Goal: Task Accomplishment & Management: Use online tool/utility

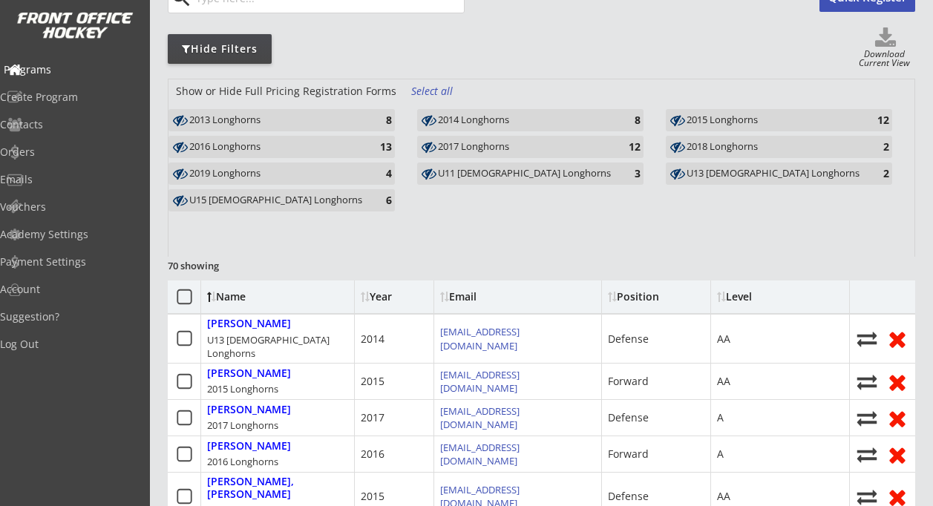
click at [62, 70] on div "Programs" at bounding box center [71, 70] width 134 height 10
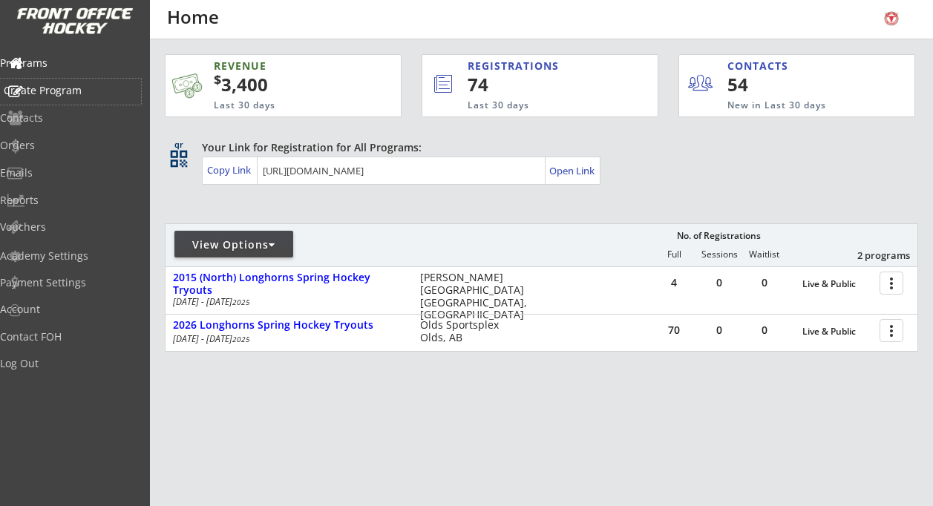
click at [76, 93] on div "Create Program" at bounding box center [71, 90] width 134 height 10
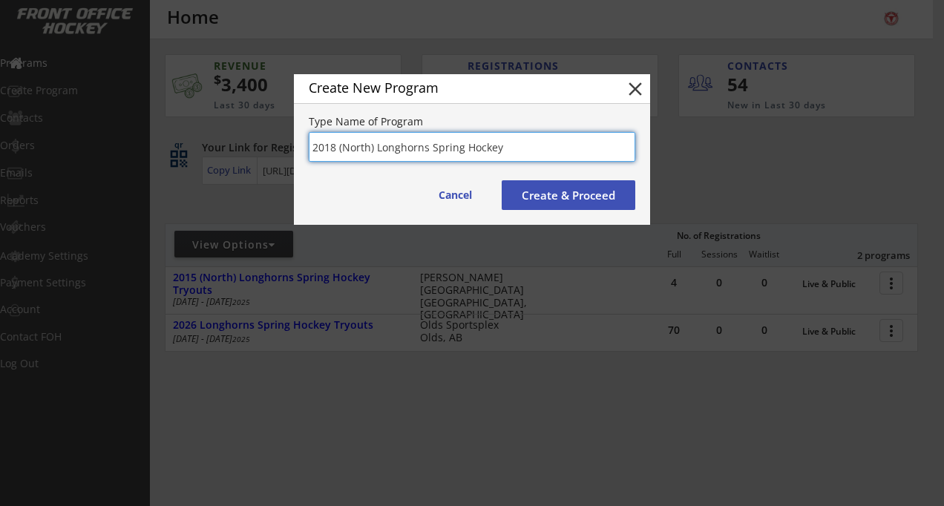
type input "2018 (North) Longhorns Spring Hockey"
click at [541, 192] on button "Create & Proceed" at bounding box center [569, 195] width 134 height 30
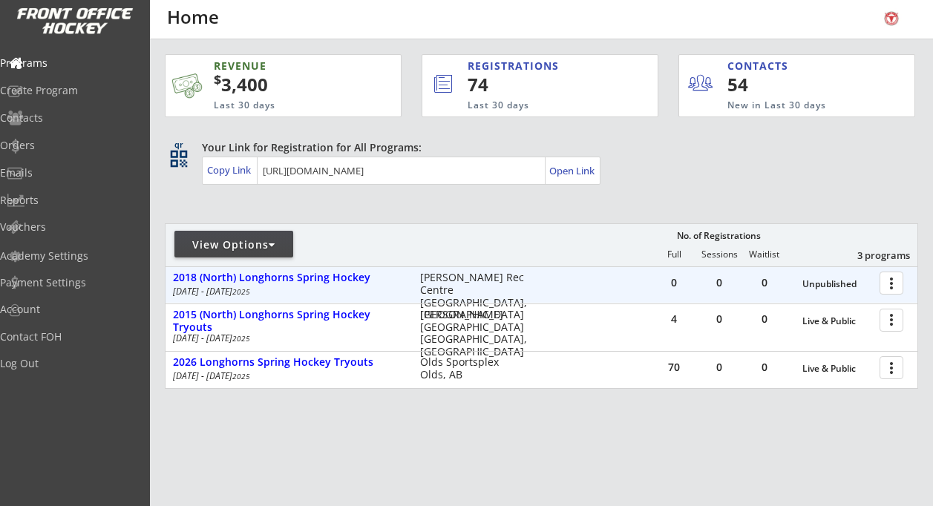
click at [884, 279] on div at bounding box center [894, 282] width 26 height 26
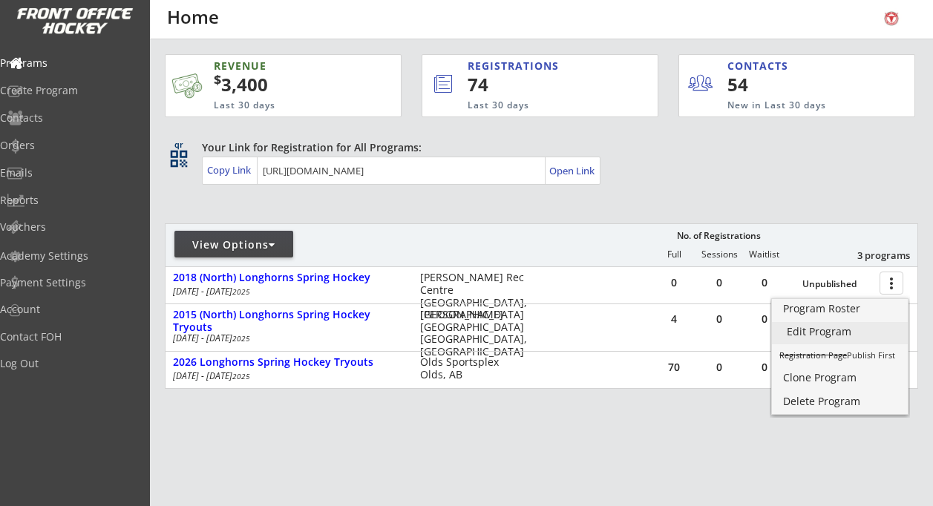
click at [829, 326] on div "Edit Program" at bounding box center [839, 331] width 106 height 10
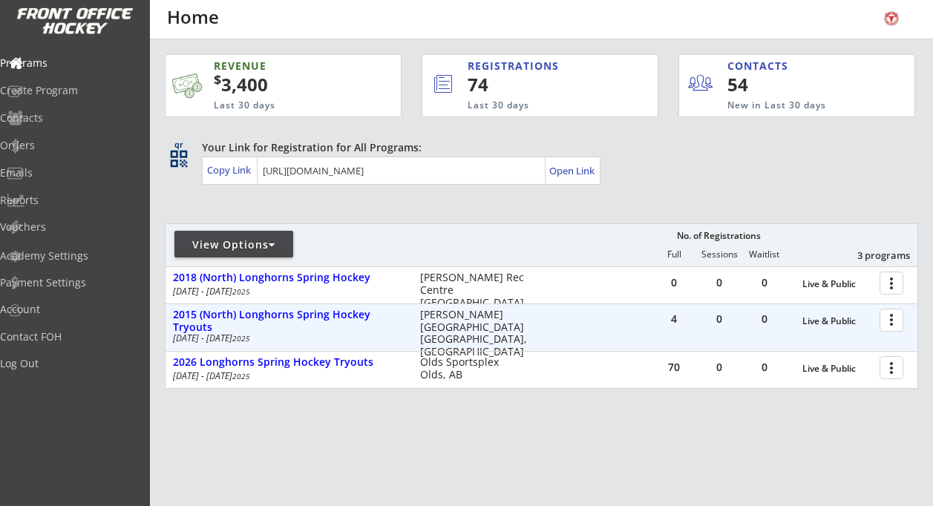
click at [883, 318] on div at bounding box center [894, 319] width 26 height 26
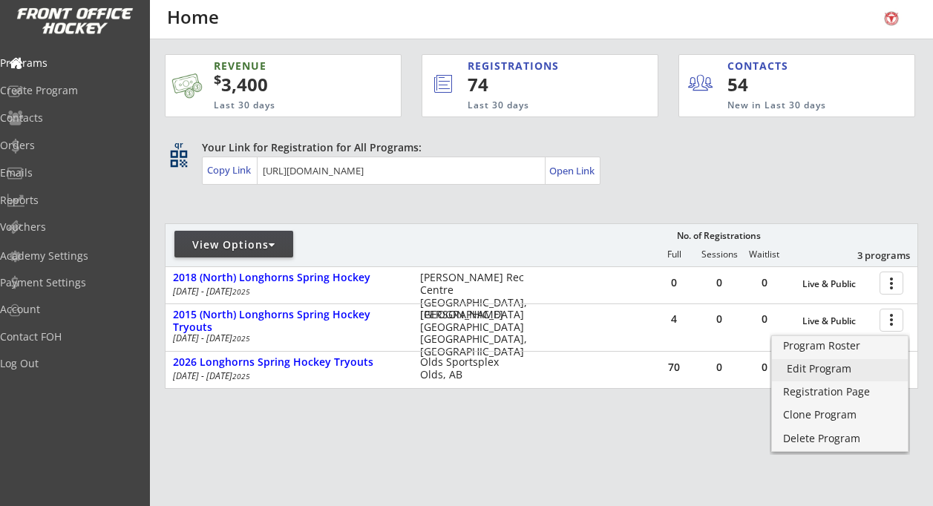
click at [838, 366] on div "Edit Program" at bounding box center [839, 369] width 106 height 10
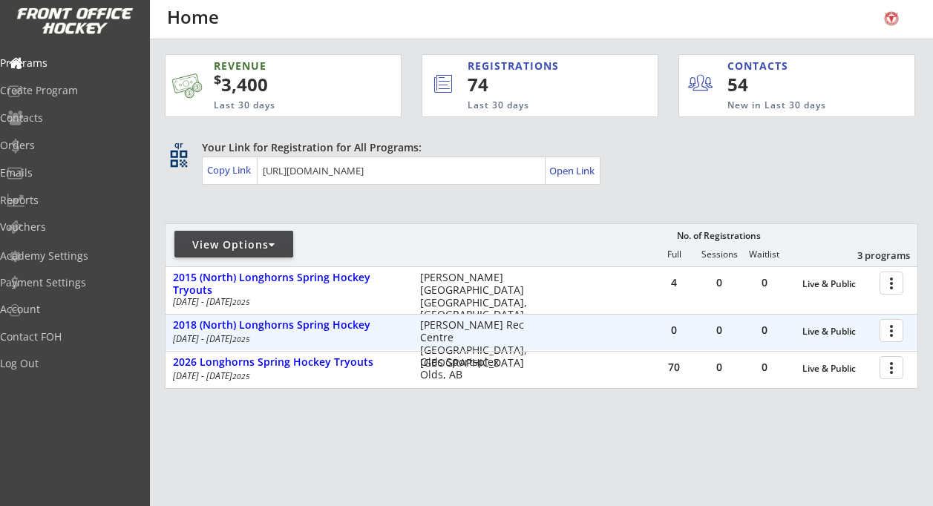
click at [894, 332] on div at bounding box center [894, 330] width 26 height 26
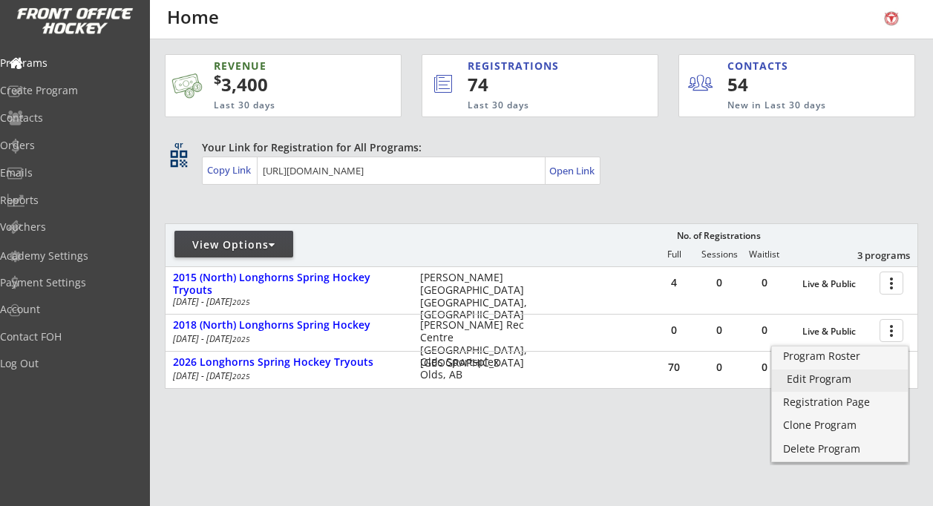
click at [827, 381] on div "Edit Program" at bounding box center [839, 379] width 106 height 10
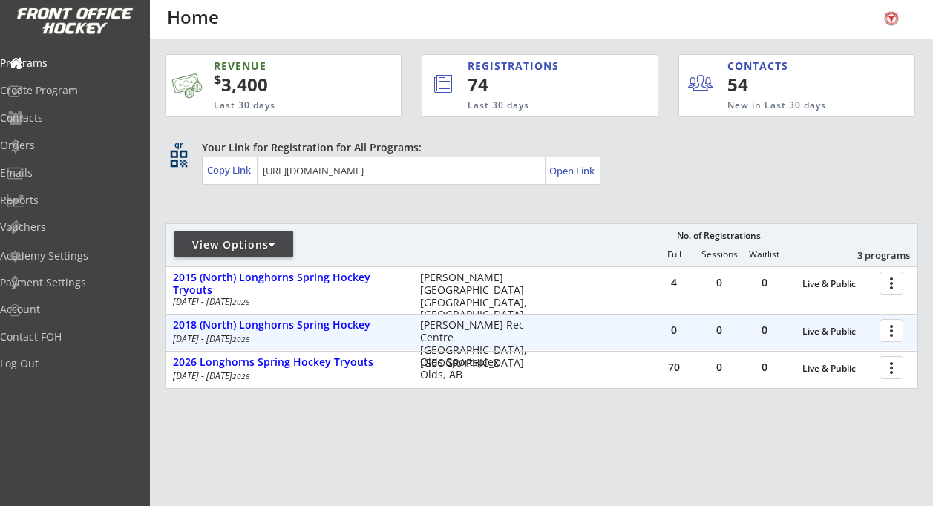
click at [888, 331] on div at bounding box center [894, 330] width 26 height 26
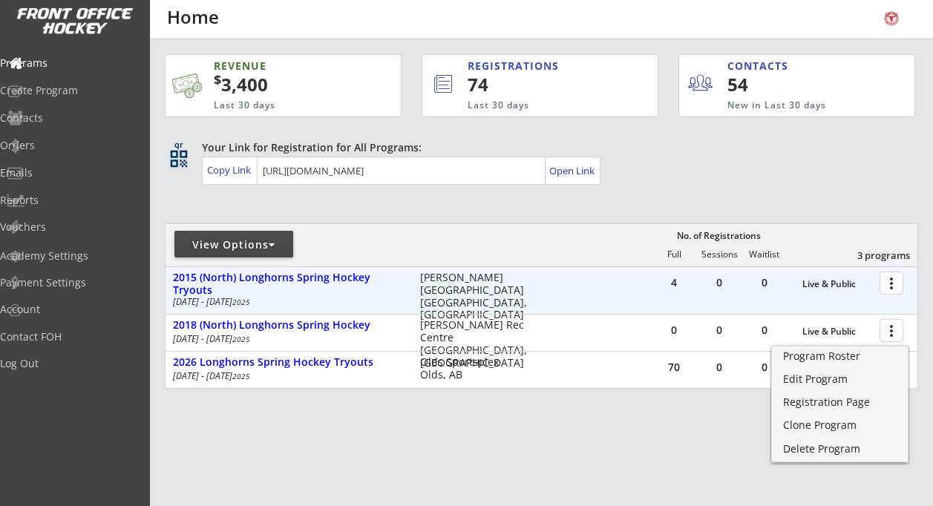
click at [895, 285] on div at bounding box center [894, 282] width 26 height 26
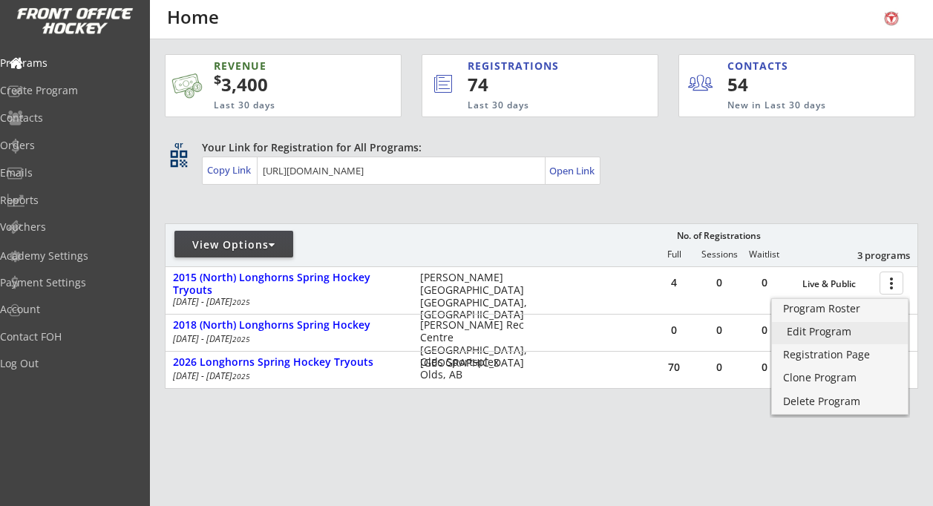
click at [845, 331] on div "Edit Program" at bounding box center [839, 331] width 106 height 10
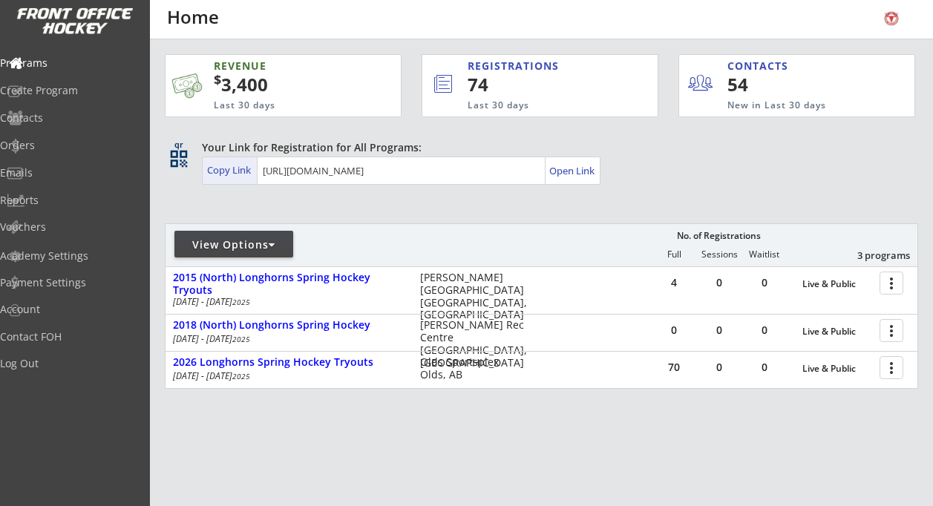
click at [236, 171] on div "Copy Link" at bounding box center [230, 169] width 47 height 13
